Goal: Communication & Community: Answer question/provide support

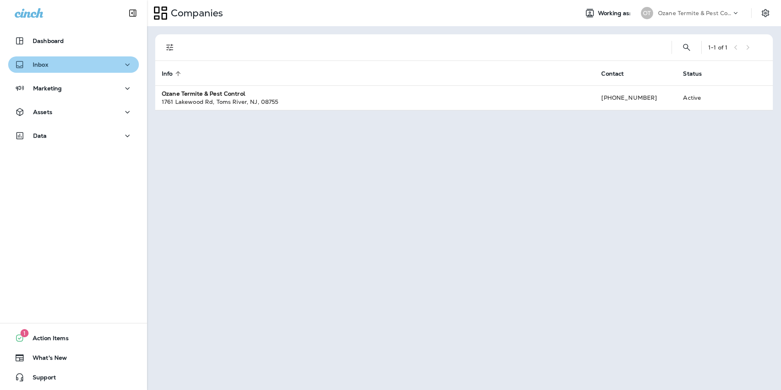
click at [89, 62] on div "Inbox" at bounding box center [74, 65] width 118 height 10
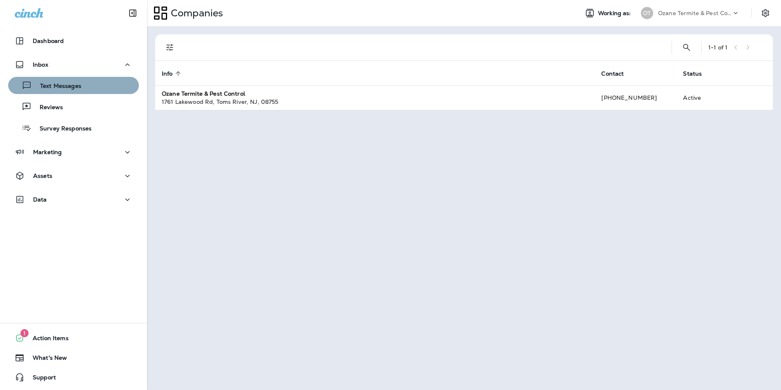
click at [79, 88] on p "Text Messages" at bounding box center [56, 87] width 49 height 8
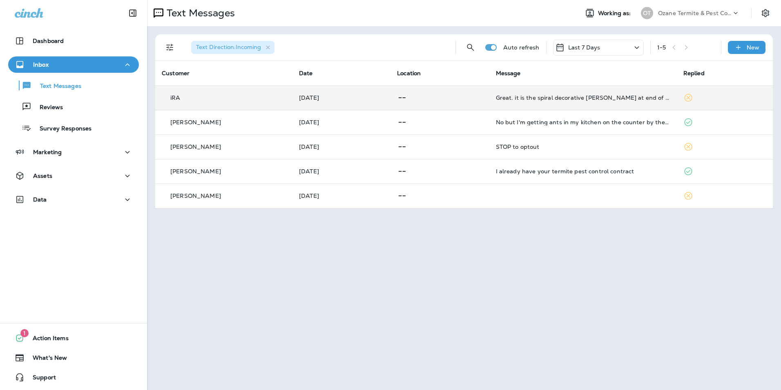
click at [550, 101] on td "Great. it is the spiral decorative [PERSON_NAME] at end of driveway. We have tw…" at bounding box center [583, 97] width 188 height 25
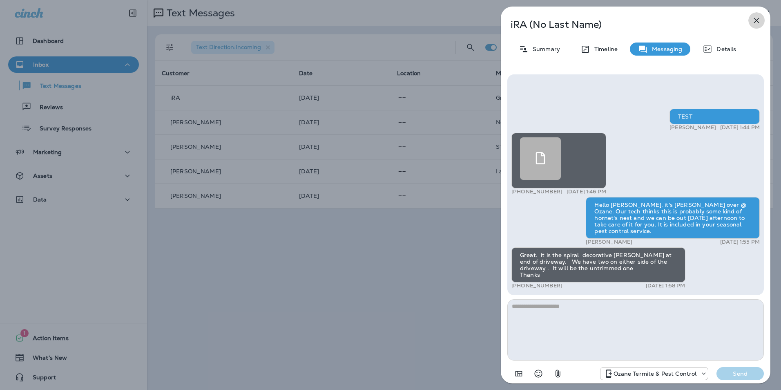
click at [755, 22] on icon "button" at bounding box center [756, 20] width 5 height 5
